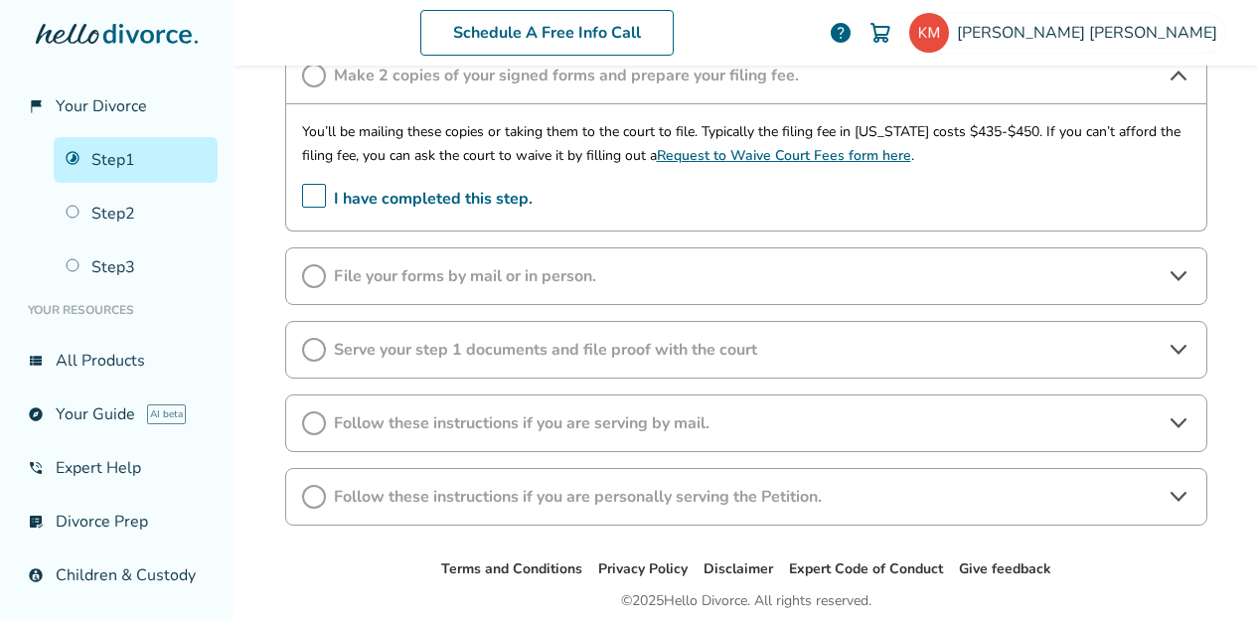
scroll to position [551, 0]
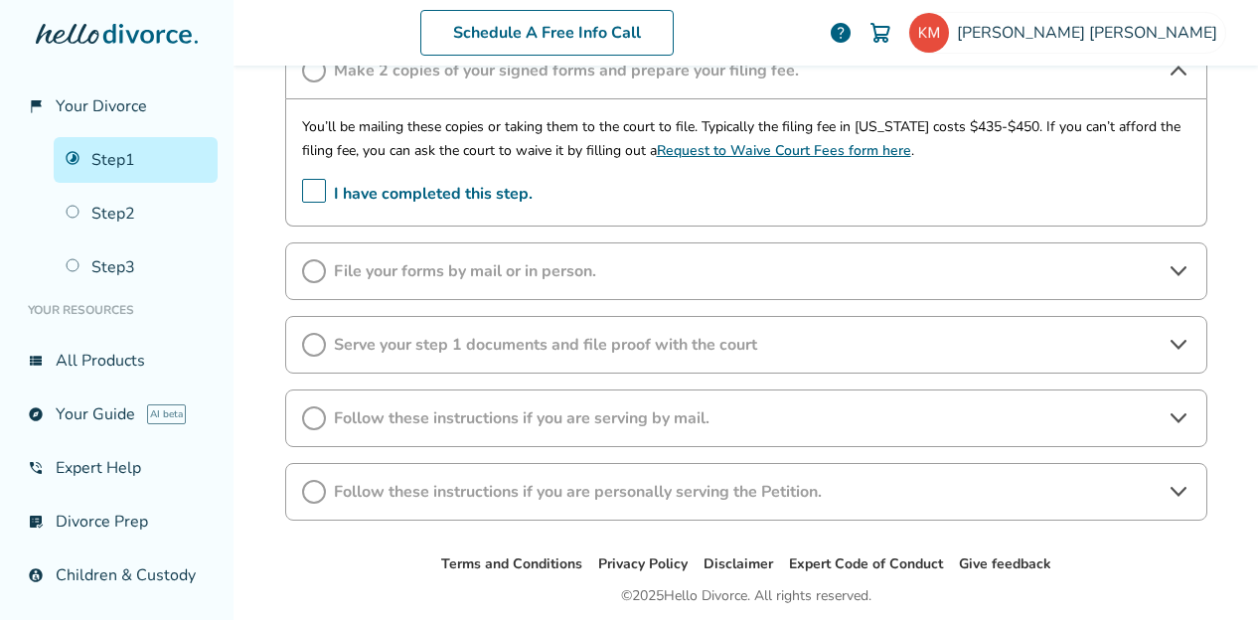
click at [545, 493] on span "Follow these instructions if you are personally serving the Petition." at bounding box center [746, 492] width 825 height 22
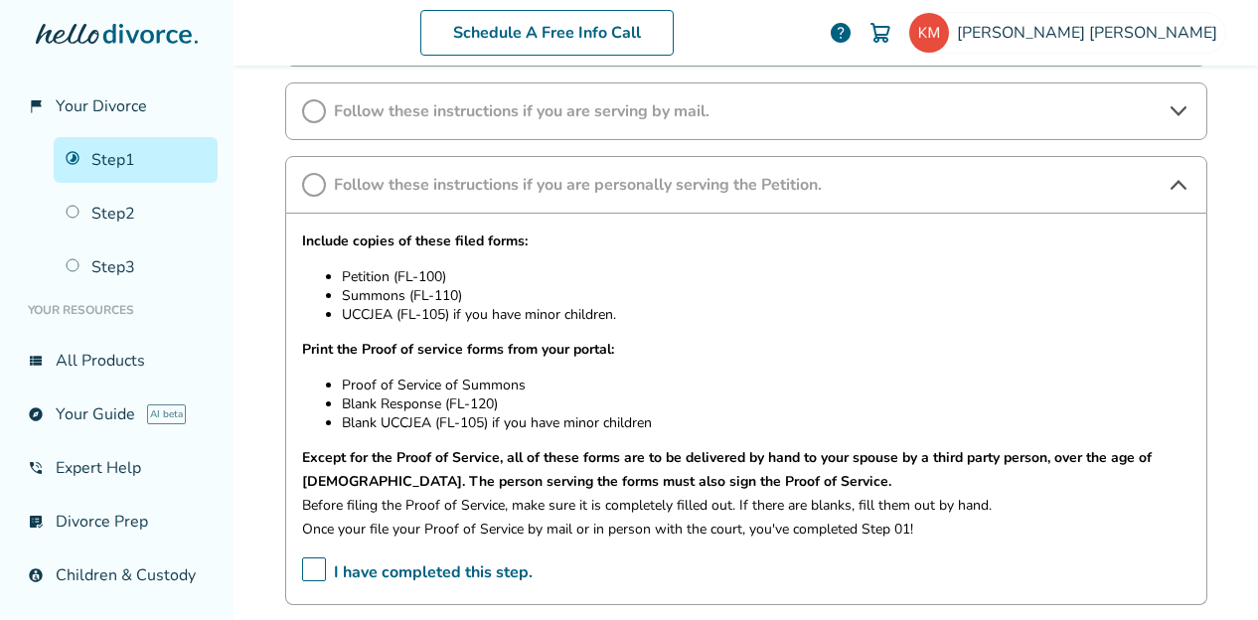
scroll to position [861, 0]
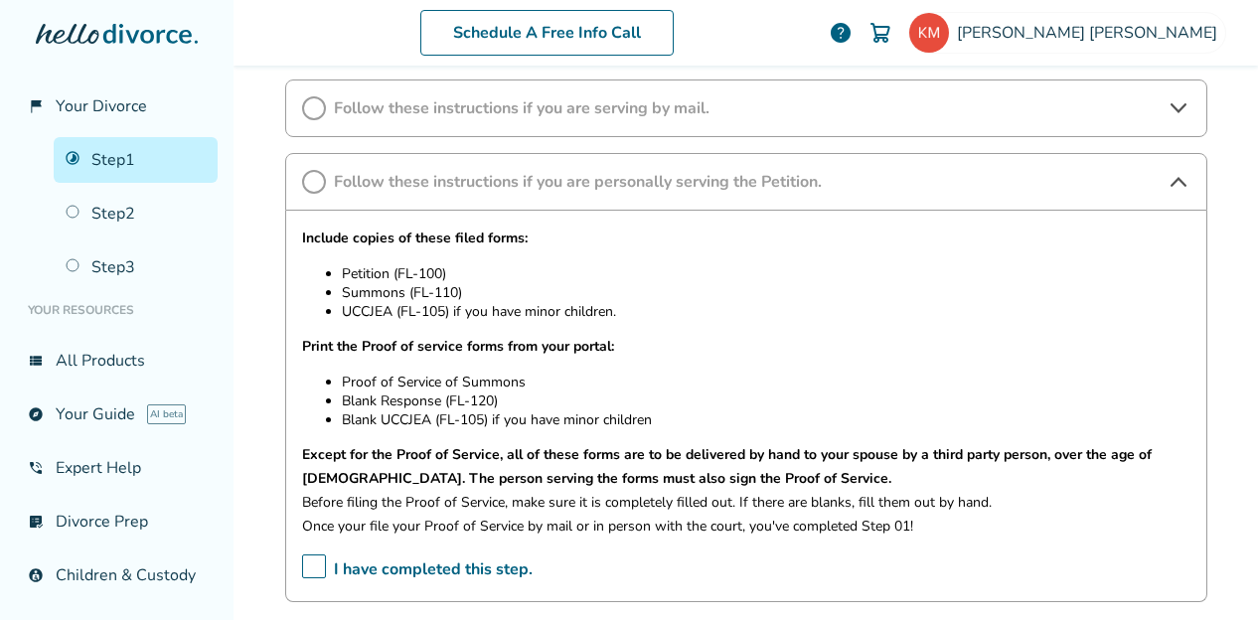
click at [124, 210] on link "Step 2" at bounding box center [136, 214] width 164 height 46
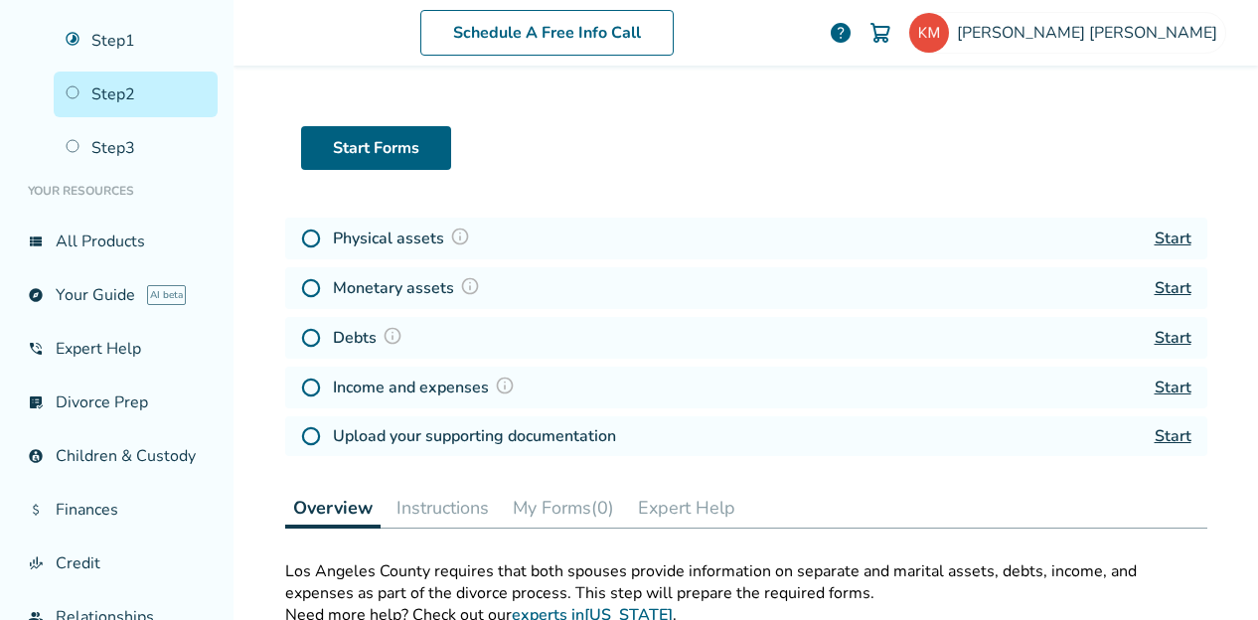
scroll to position [89, 0]
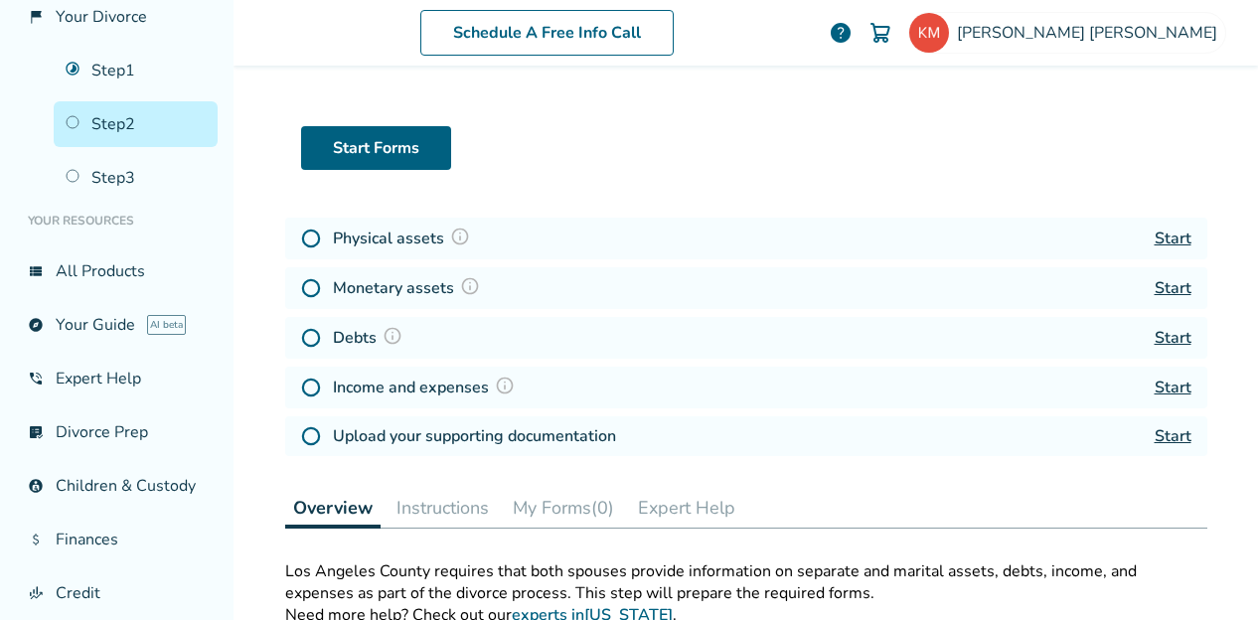
click at [453, 228] on img at bounding box center [460, 237] width 20 height 20
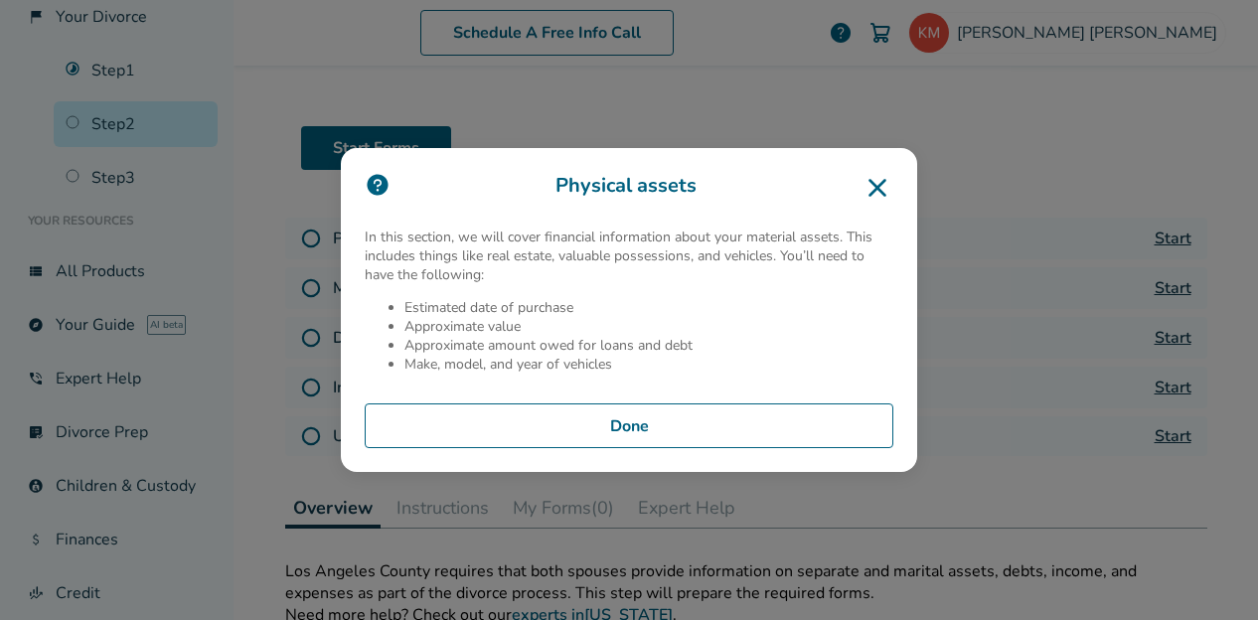
click at [876, 188] on icon at bounding box center [877, 188] width 18 height 18
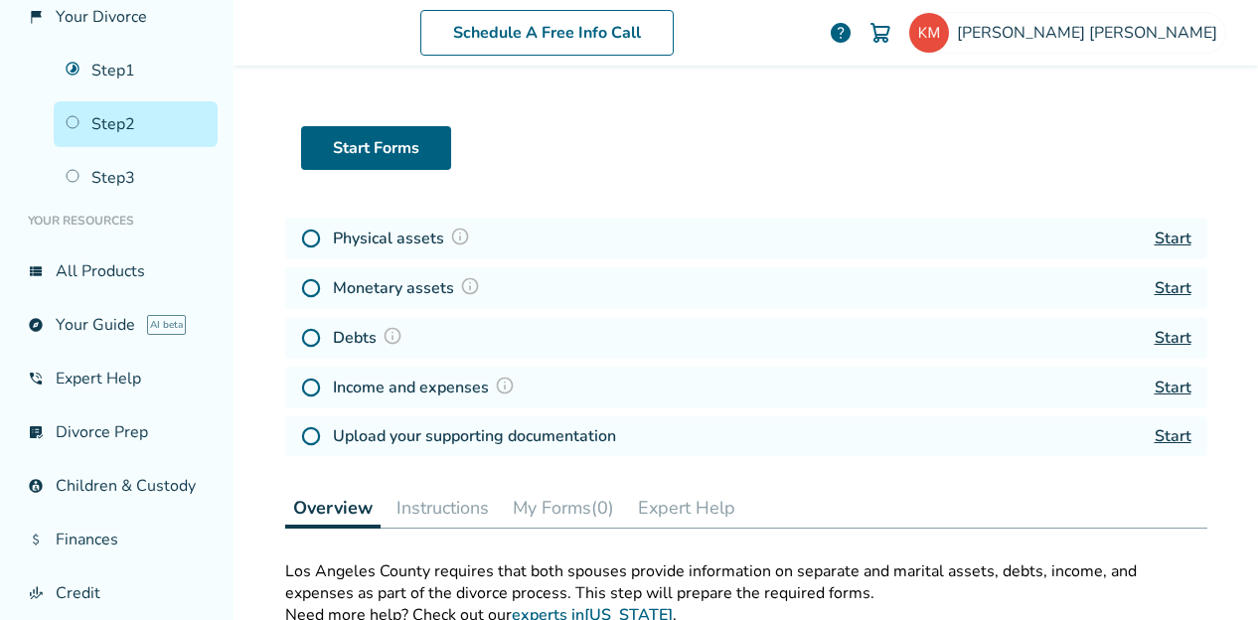
click at [463, 280] on img at bounding box center [470, 286] width 20 height 20
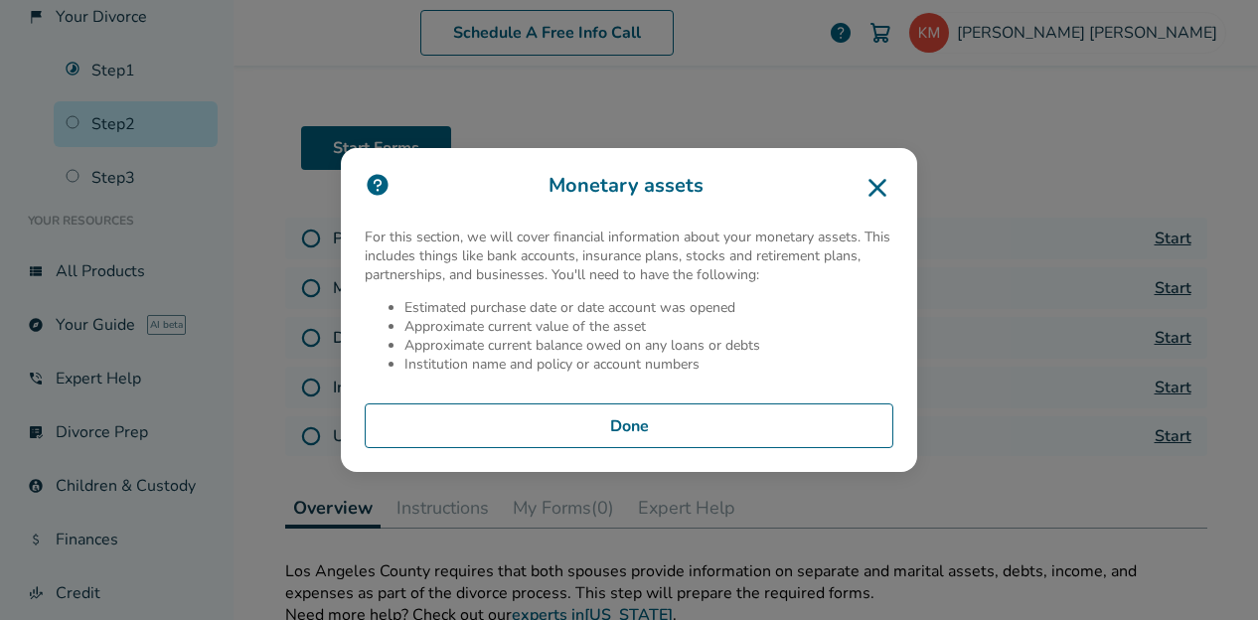
click at [634, 423] on button "Done" at bounding box center [629, 426] width 529 height 46
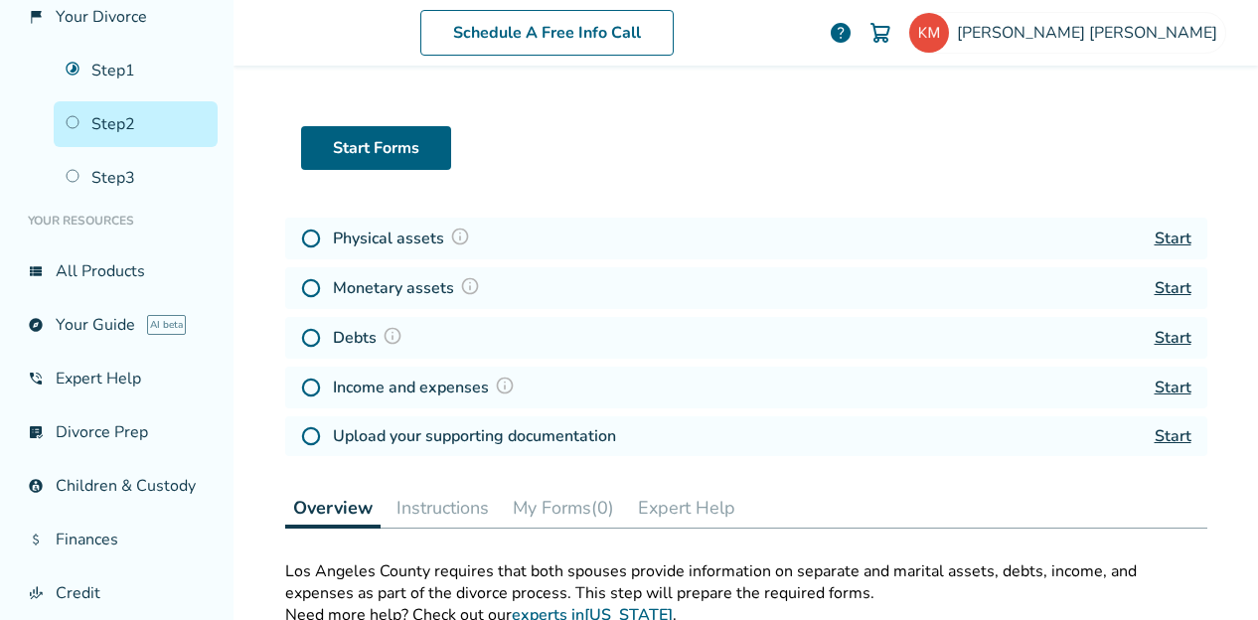
click at [383, 337] on img at bounding box center [392, 336] width 20 height 20
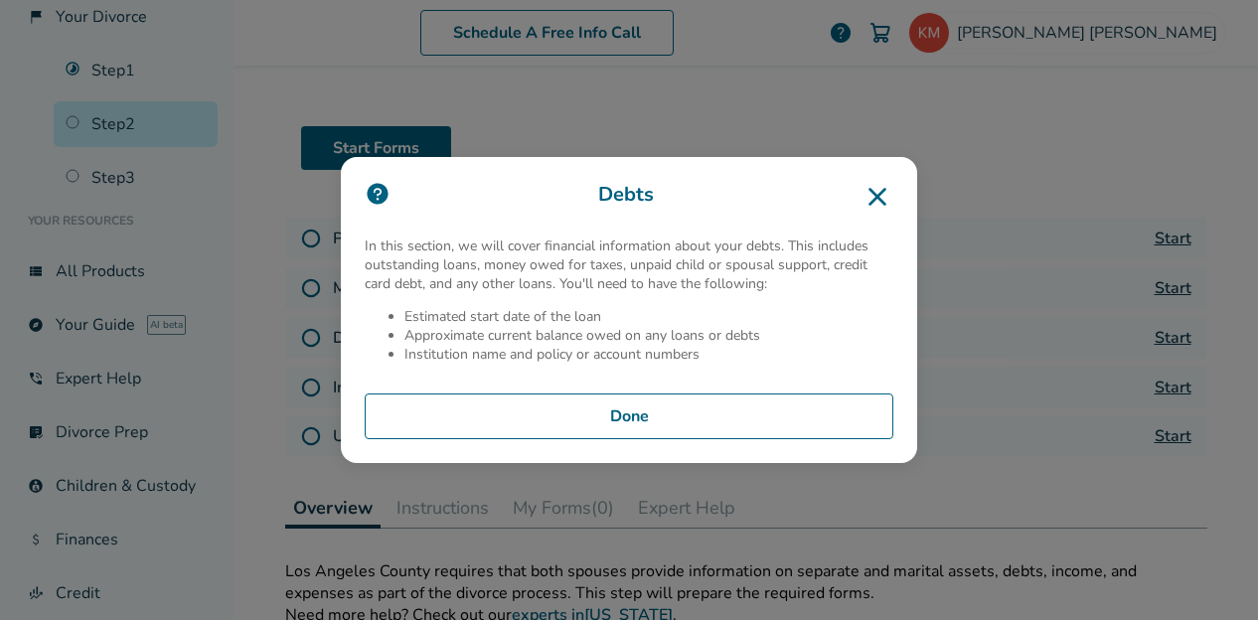
click at [660, 414] on button "Done" at bounding box center [629, 416] width 529 height 46
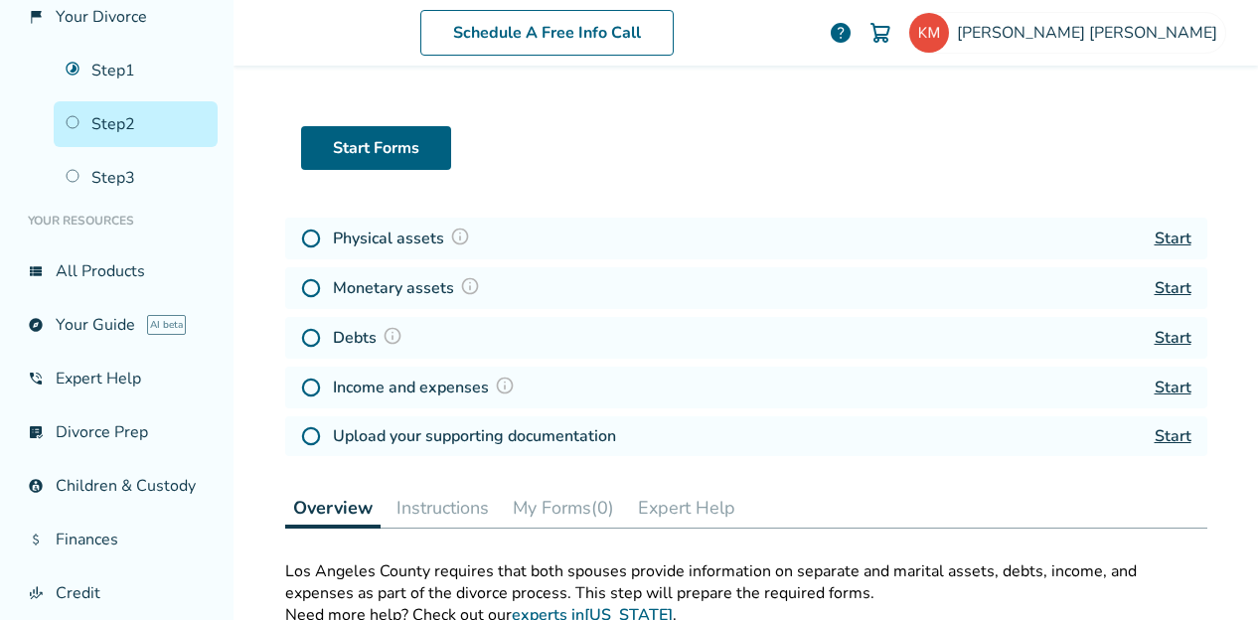
click at [499, 384] on img at bounding box center [505, 386] width 20 height 20
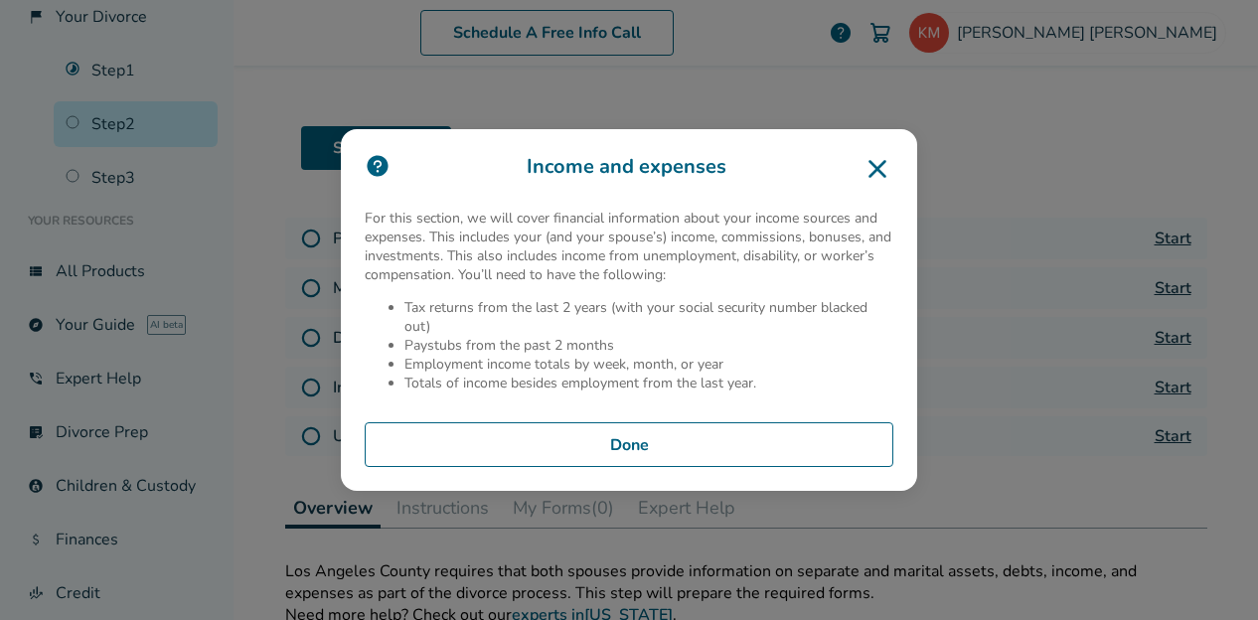
click at [729, 424] on button "Done" at bounding box center [629, 445] width 529 height 46
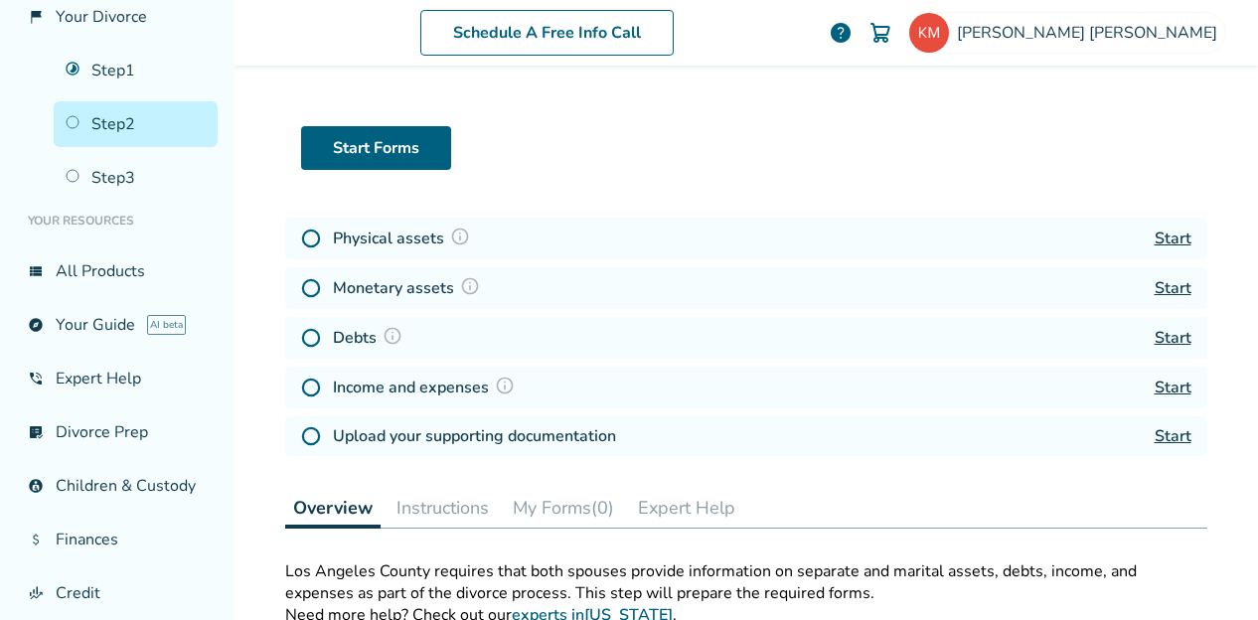
click at [495, 380] on img at bounding box center [505, 386] width 20 height 20
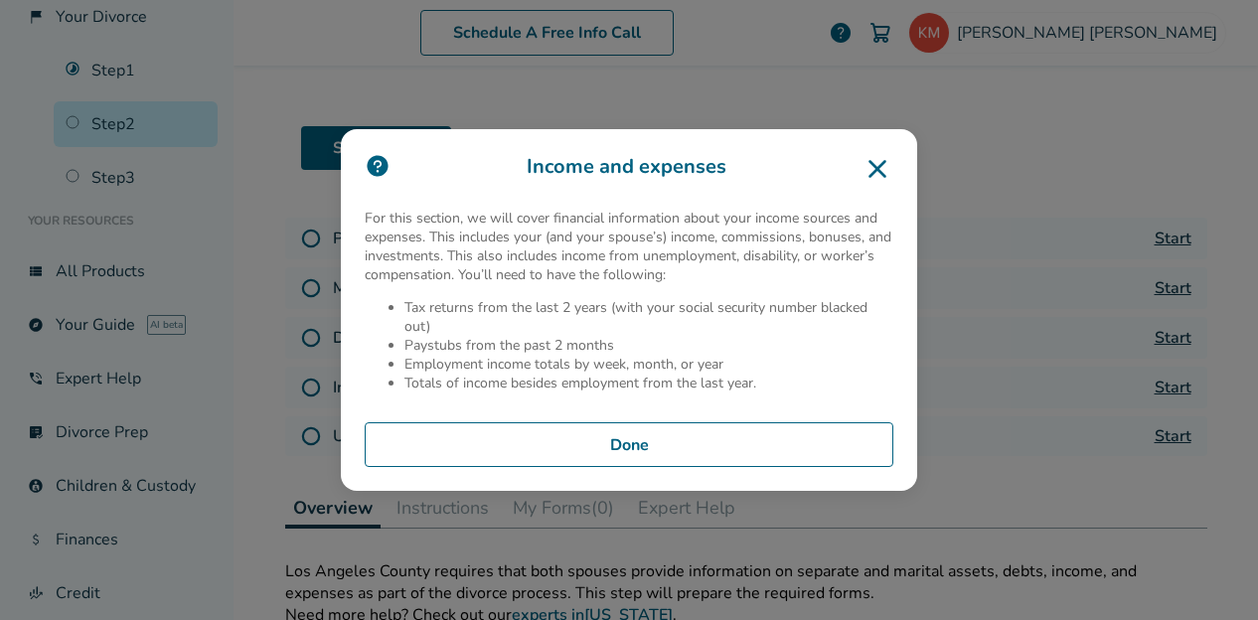
click at [540, 460] on button "Done" at bounding box center [629, 445] width 529 height 46
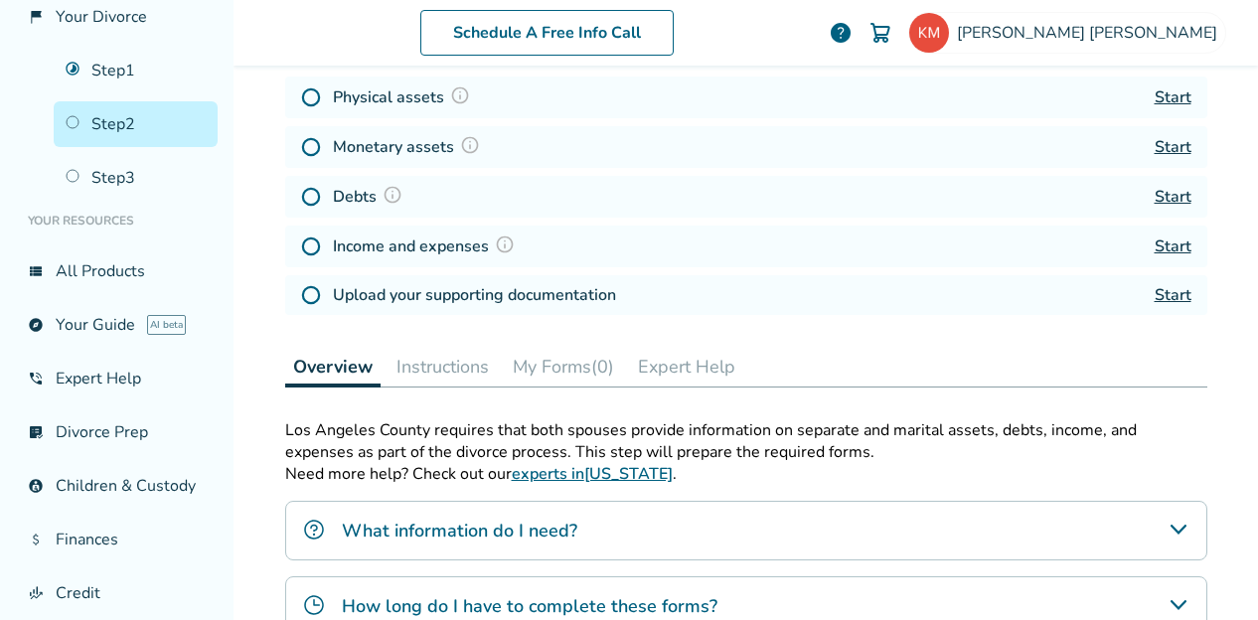
scroll to position [236, 0]
click at [140, 176] on link "Step 3" at bounding box center [136, 178] width 164 height 46
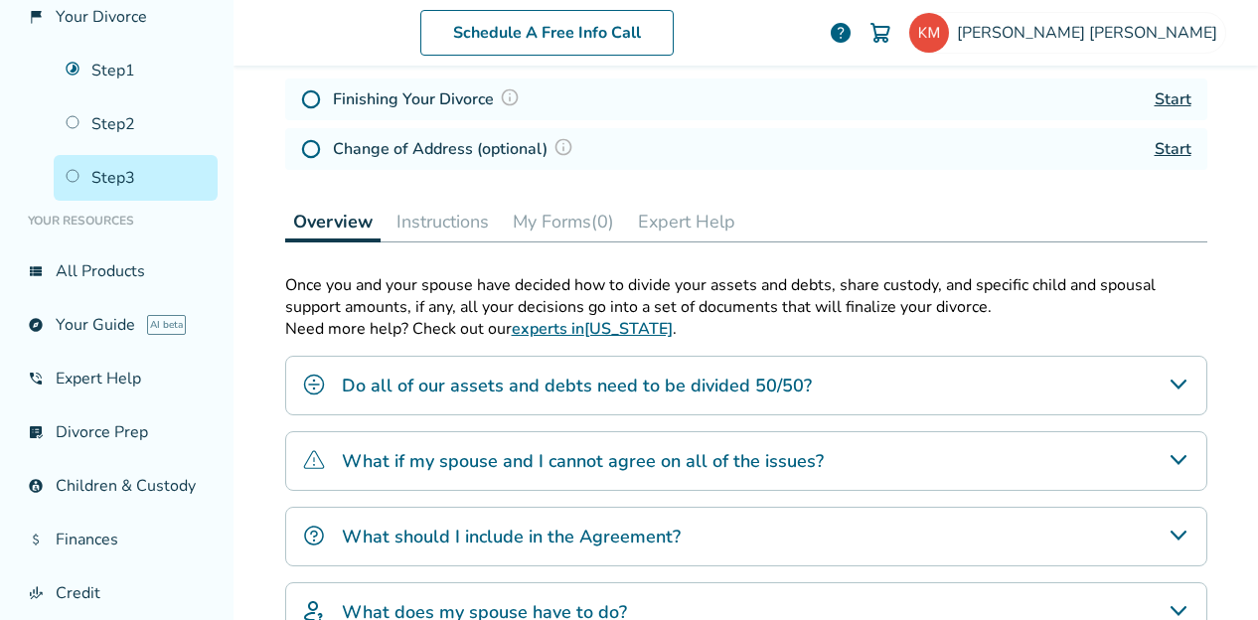
scroll to position [97, 0]
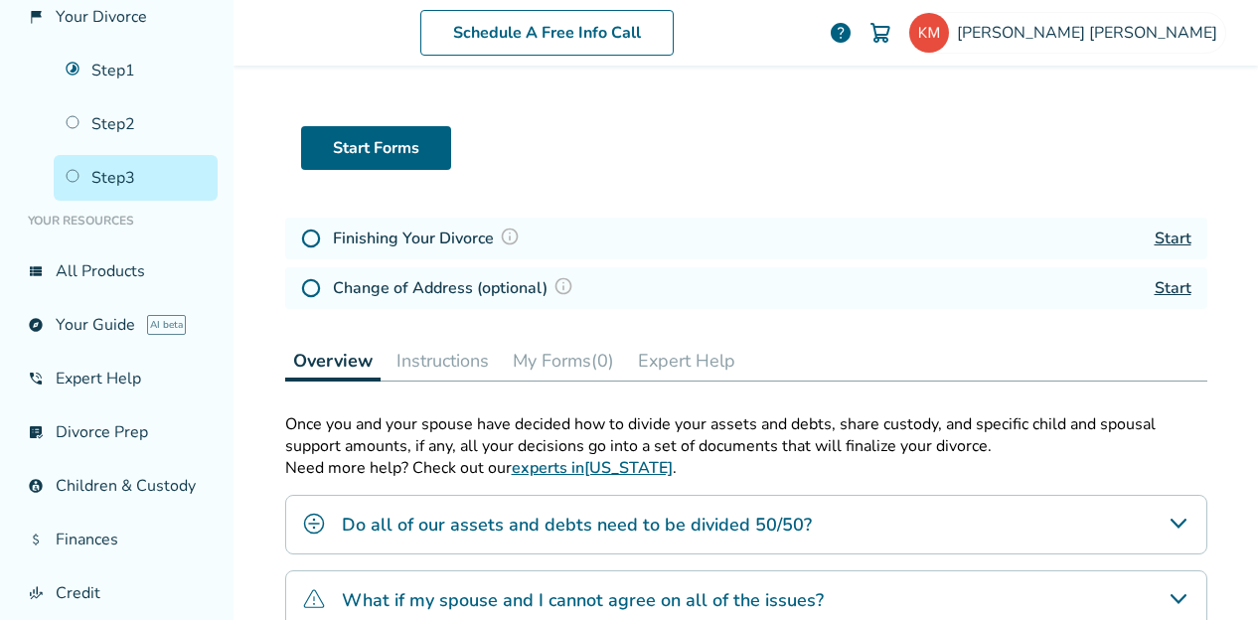
click at [137, 128] on link "Step 2" at bounding box center [136, 124] width 164 height 46
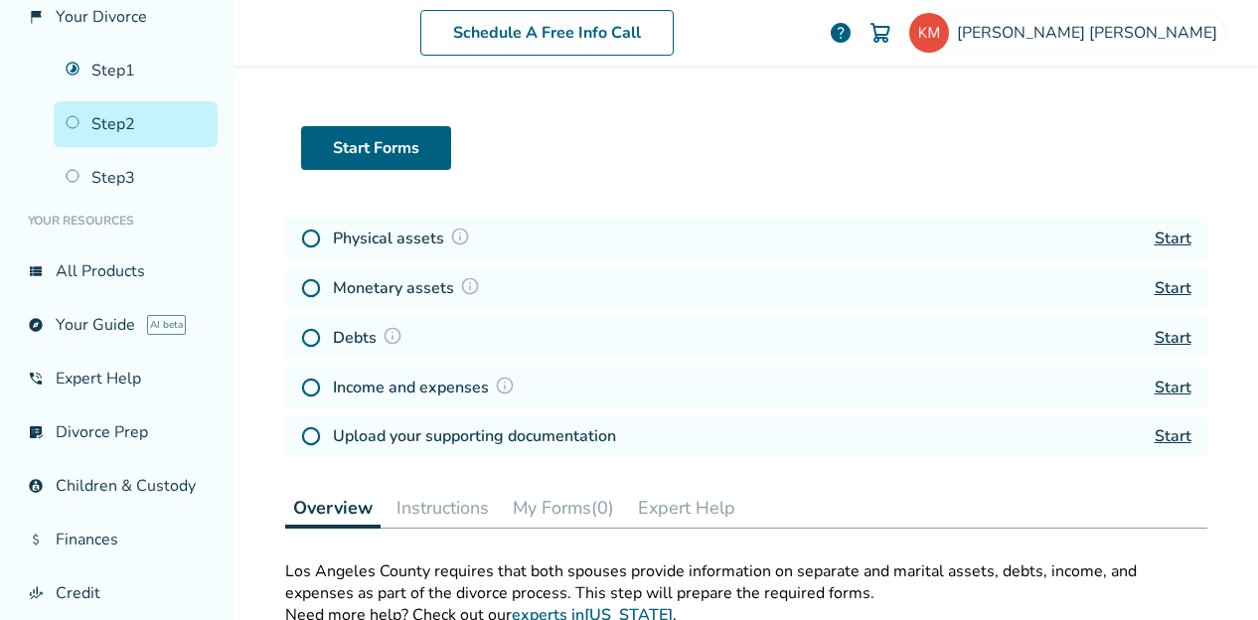
click at [749, 98] on div "Start Forms" at bounding box center [746, 139] width 922 height 91
click at [1154, 236] on link "Start" at bounding box center [1172, 238] width 37 height 22
